Goal: Navigation & Orientation: Find specific page/section

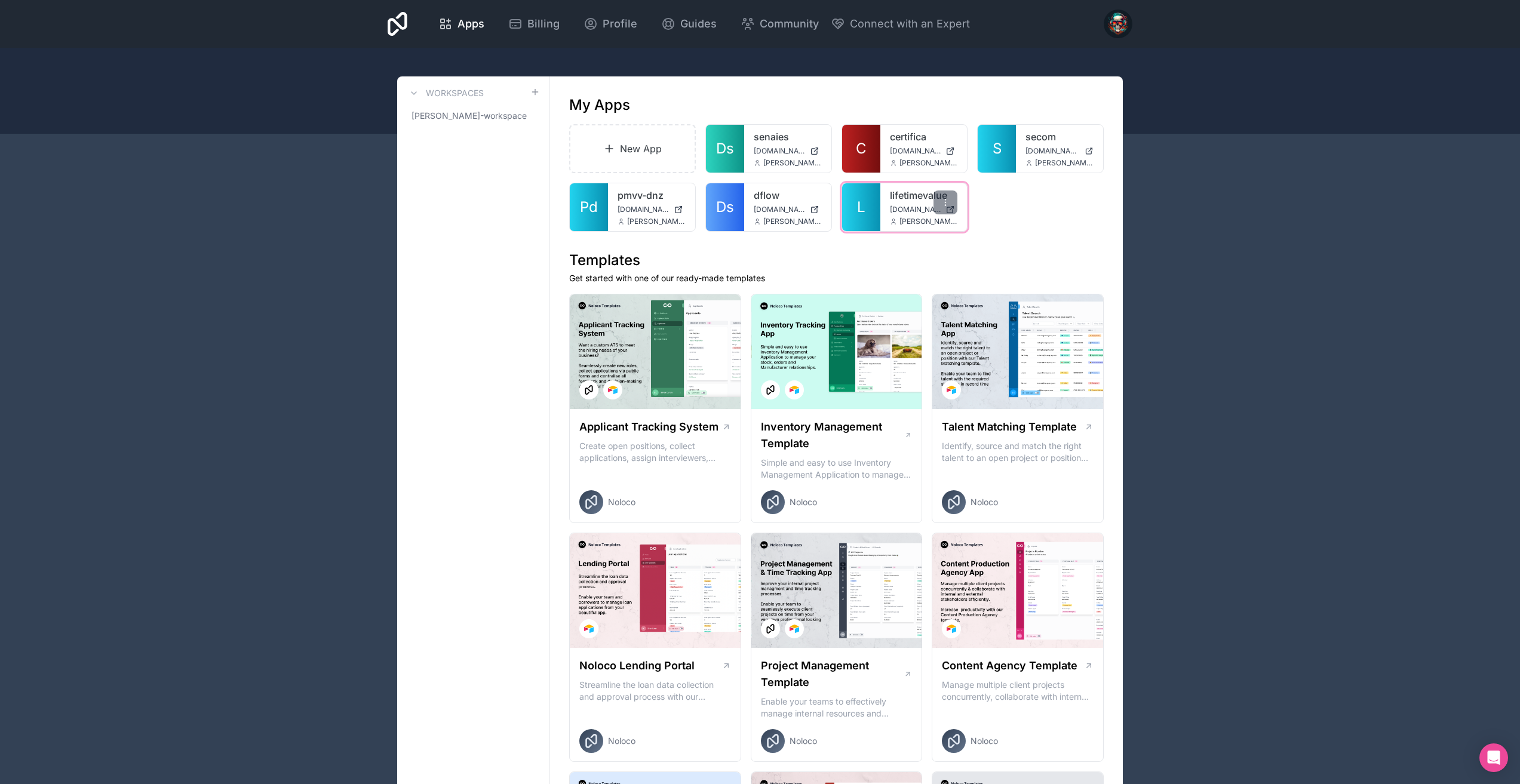
click at [876, 205] on link "L" at bounding box center [861, 207] width 38 height 48
drag, startPoint x: 886, startPoint y: 206, endPoint x: 871, endPoint y: 206, distance: 15.0
click at [886, 206] on div "lifetimevalue lifetimevalue.noloco.co henrique.martins@danza.com.br" at bounding box center [924, 207] width 87 height 48
click at [865, 208] on span "L" at bounding box center [861, 207] width 8 height 19
